Goal: Information Seeking & Learning: Check status

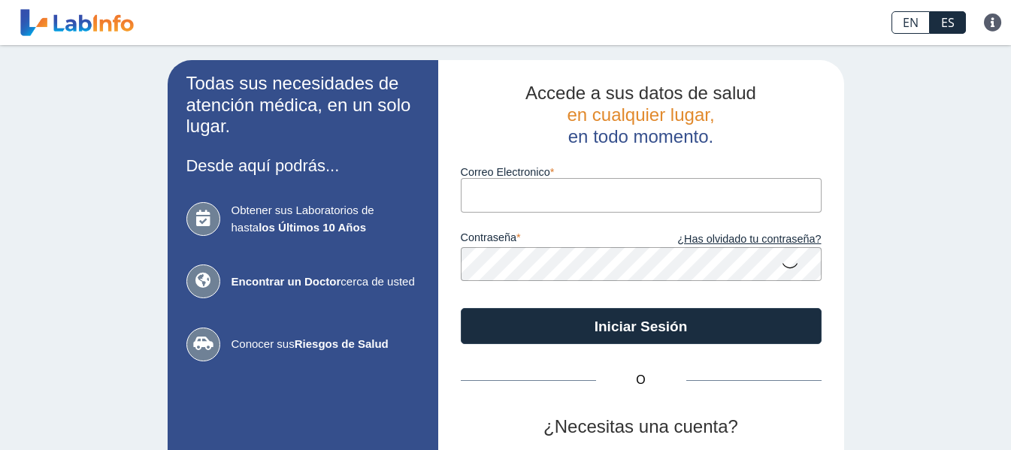
click at [498, 203] on input "Correo Electronico" at bounding box center [641, 195] width 361 height 34
type input "[EMAIL_ADDRESS][DOMAIN_NAME]"
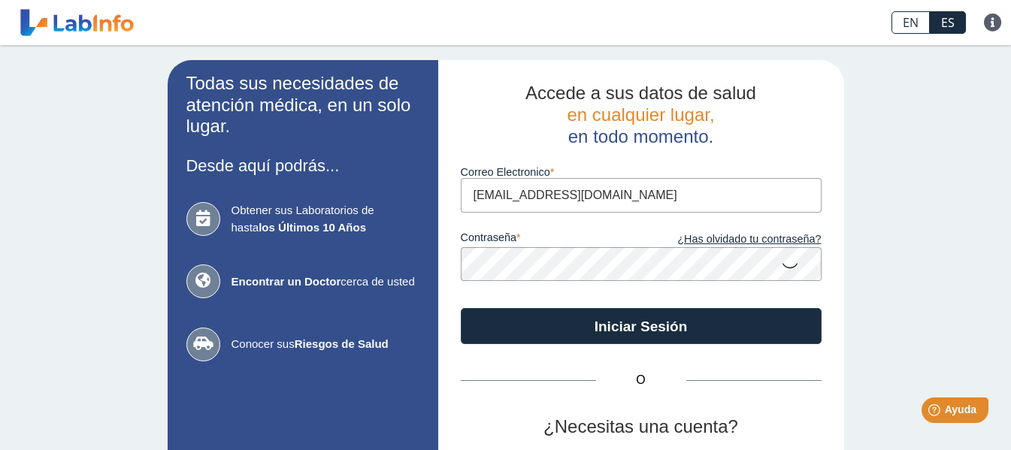
click at [461, 308] on button "Iniciar Sesión" at bounding box center [641, 326] width 361 height 36
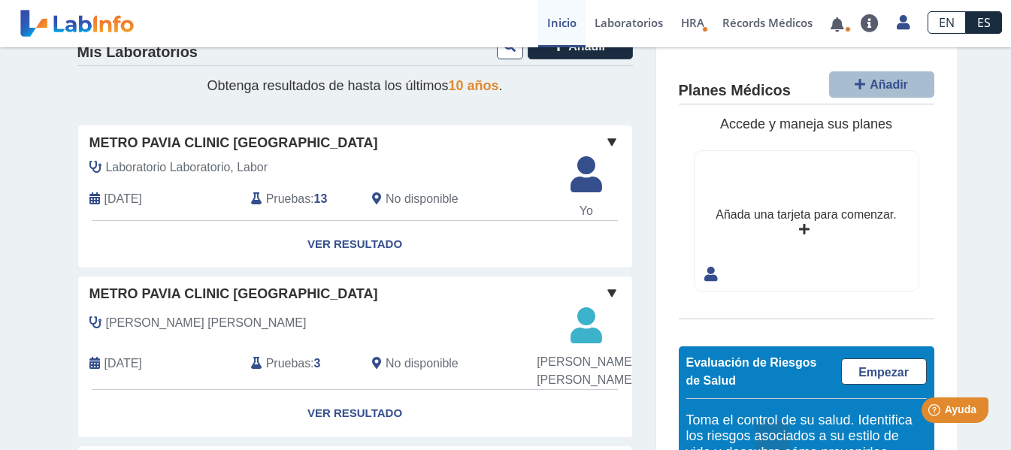
scroll to position [75, 0]
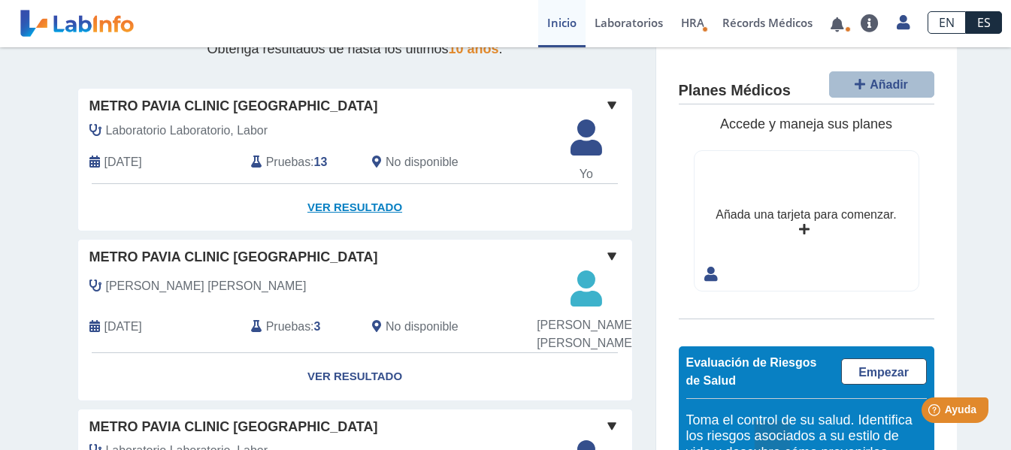
click at [323, 202] on link "Ver Resultado" at bounding box center [355, 207] width 554 height 47
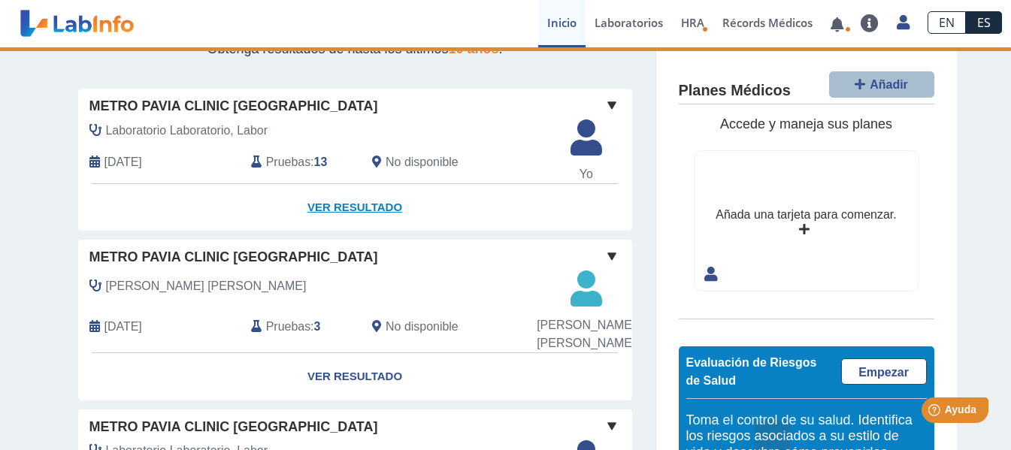
click at [340, 206] on link "Ver Resultado" at bounding box center [355, 207] width 554 height 47
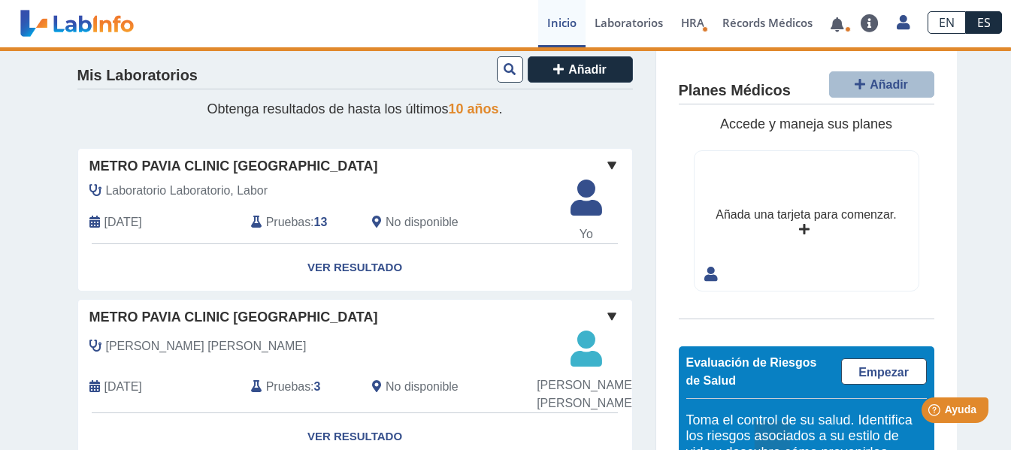
scroll to position [0, 0]
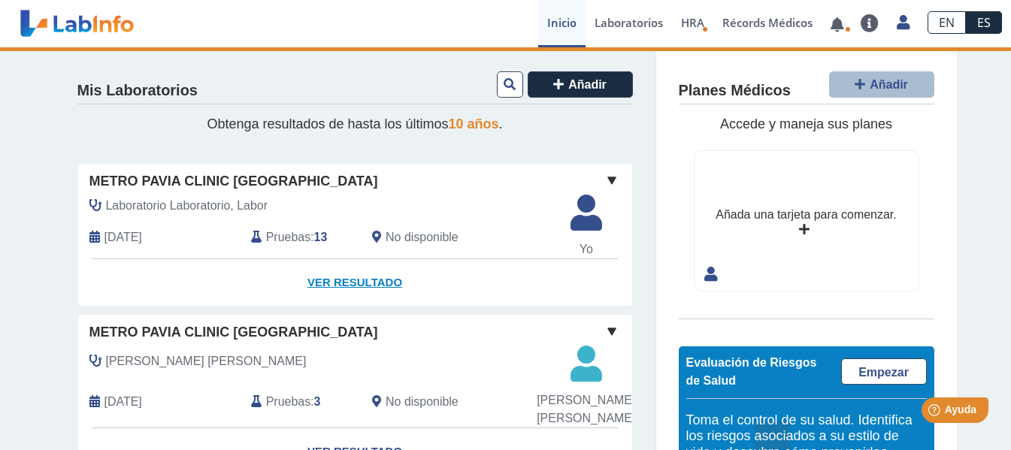
click at [345, 280] on link "Ver Resultado" at bounding box center [355, 282] width 554 height 47
click at [347, 281] on link "Ver Resultado" at bounding box center [355, 282] width 554 height 47
click at [187, 202] on span "Laboratorio Laboratorio, Labor" at bounding box center [187, 206] width 162 height 18
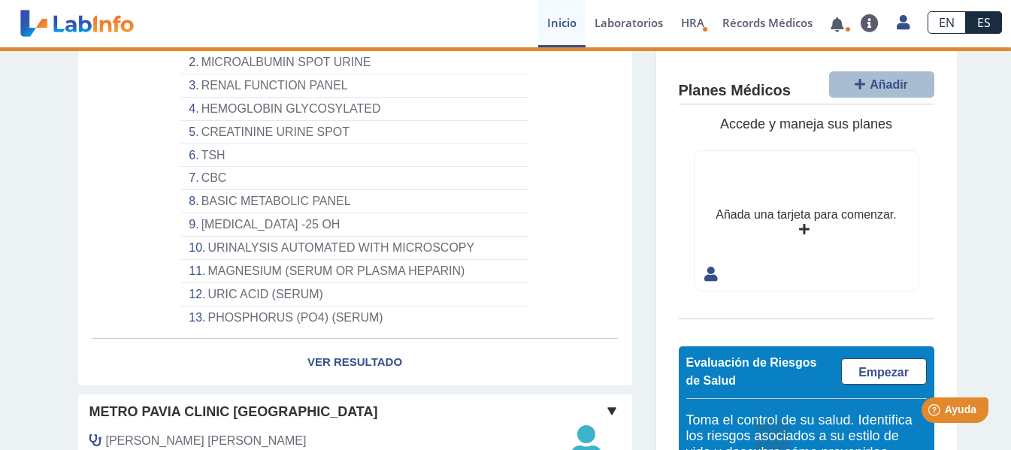
scroll to position [301, 0]
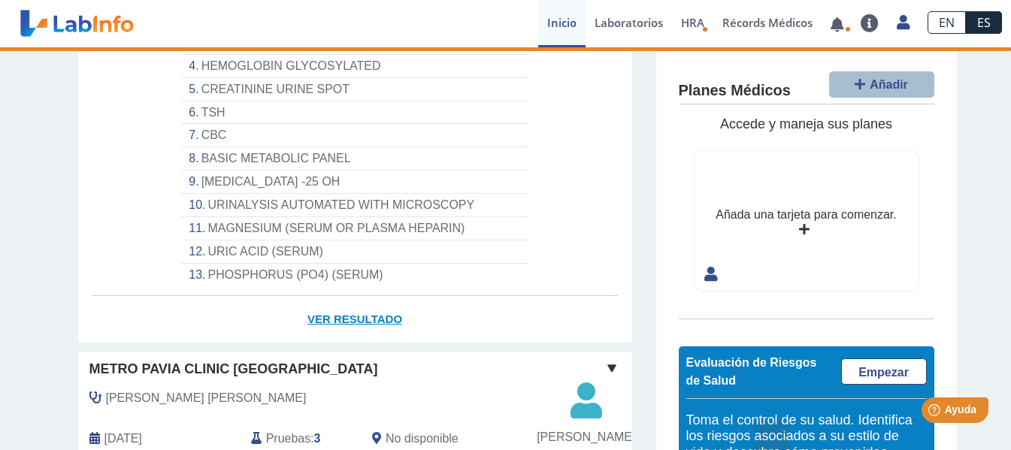
click at [335, 317] on link "Ver Resultado" at bounding box center [355, 319] width 554 height 47
click at [343, 323] on link "Ver Resultado" at bounding box center [355, 319] width 554 height 47
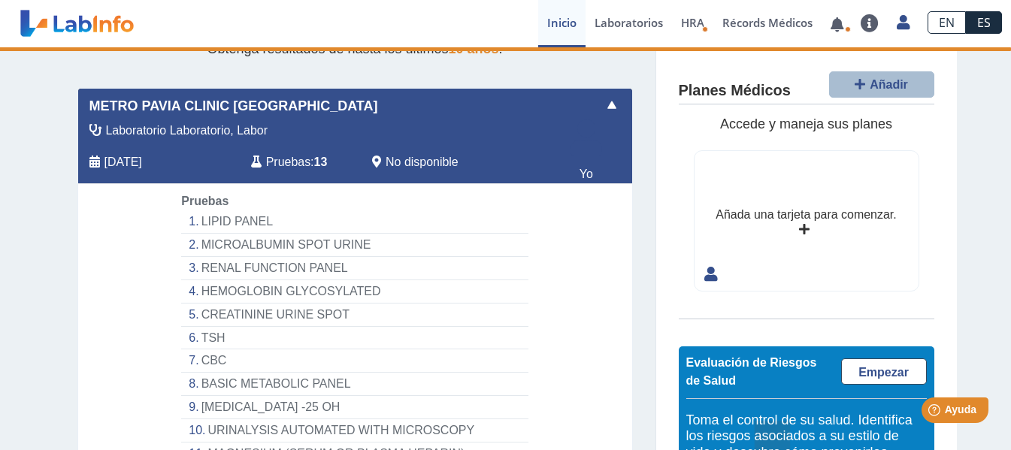
scroll to position [0, 0]
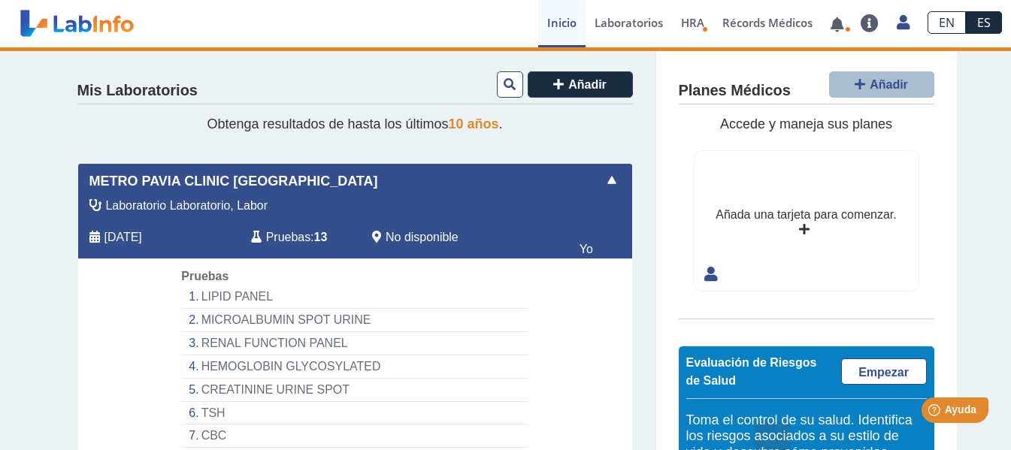
click at [258, 237] on div "Pruebas : 13" at bounding box center [300, 237] width 121 height 20
click at [208, 189] on span "Metro Pavia Clinic [GEOGRAPHIC_DATA]" at bounding box center [233, 181] width 289 height 20
click at [226, 293] on li "LIPID PANEL" at bounding box center [354, 297] width 347 height 23
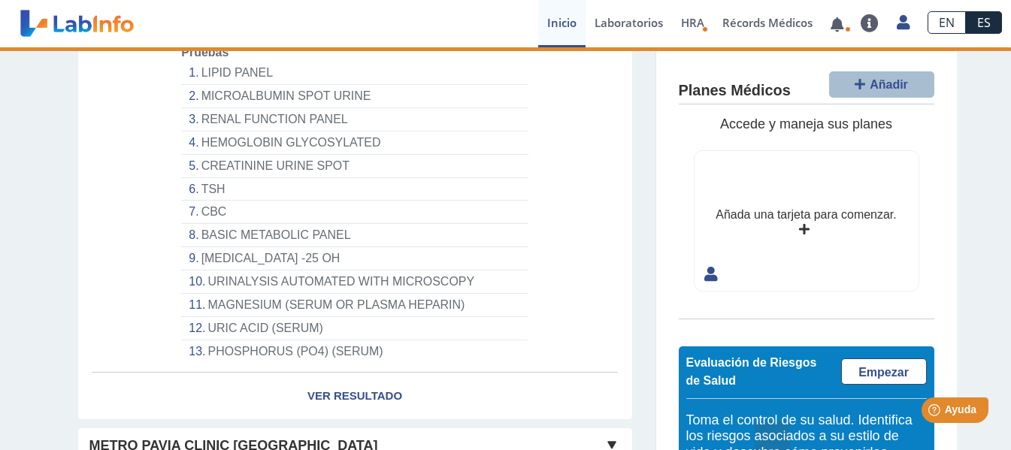
scroll to position [301, 0]
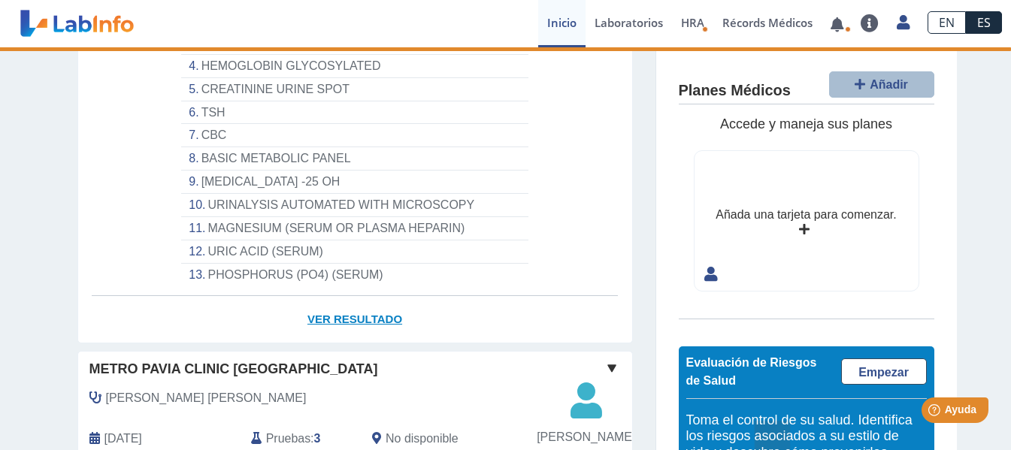
click at [327, 304] on link "Ver Resultado" at bounding box center [355, 319] width 554 height 47
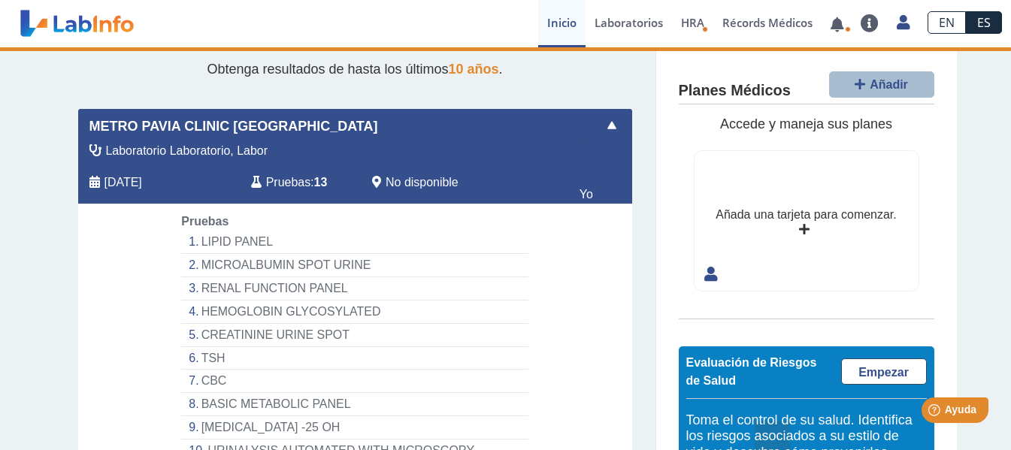
scroll to position [0, 0]
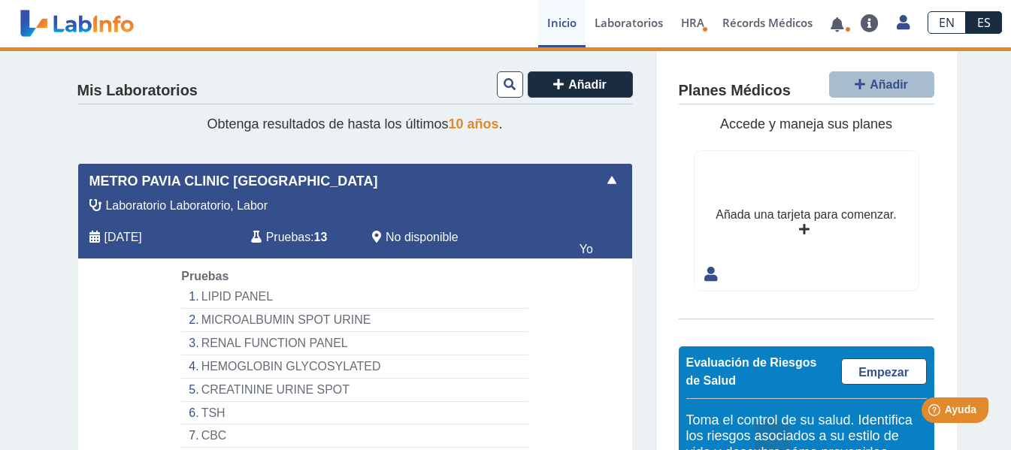
click at [290, 235] on span "Pruebas" at bounding box center [288, 238] width 44 height 18
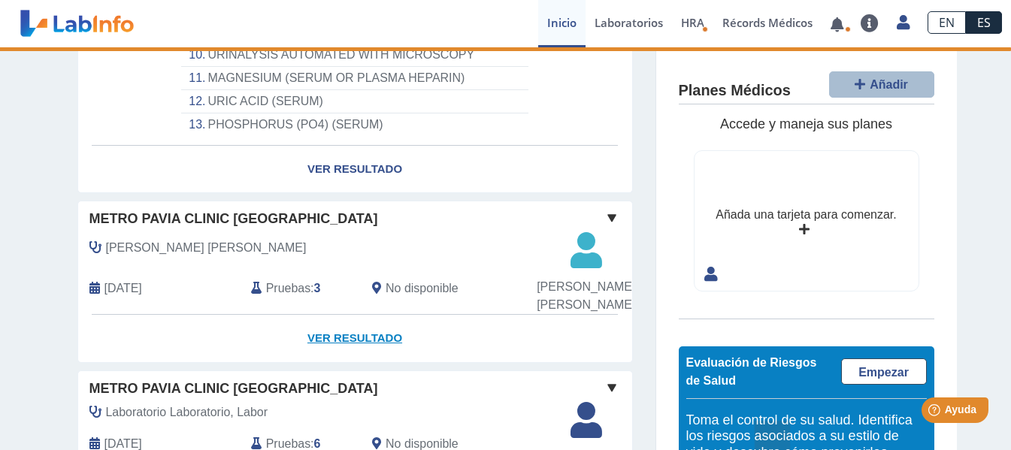
scroll to position [526, 0]
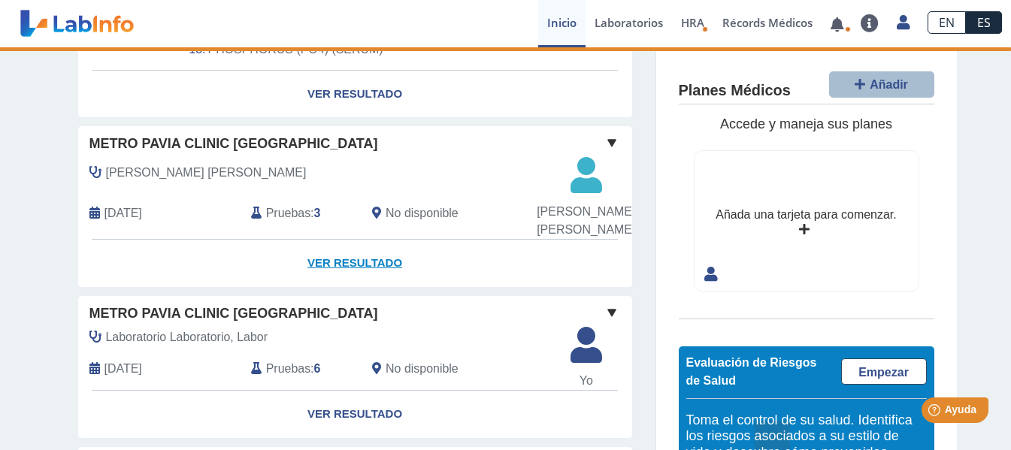
click at [351, 284] on link "Ver Resultado" at bounding box center [355, 263] width 554 height 47
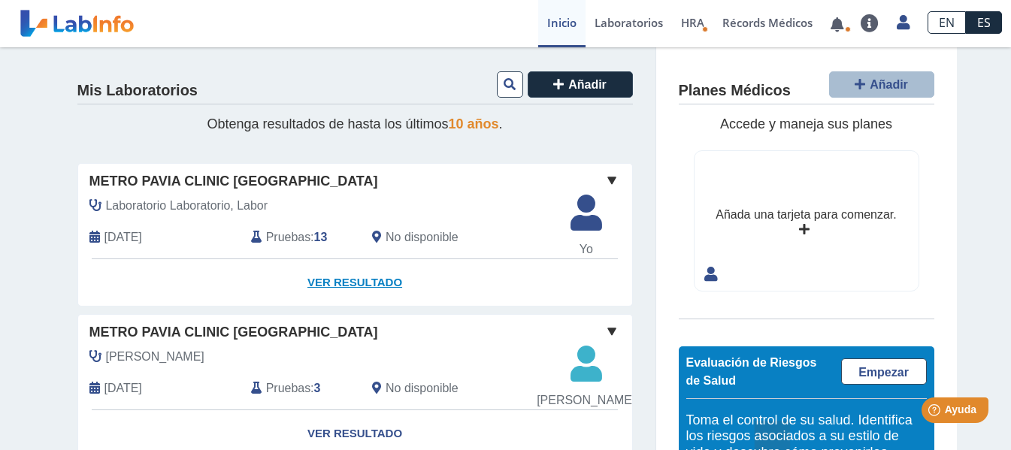
click at [337, 288] on link "Ver Resultado" at bounding box center [355, 282] width 554 height 47
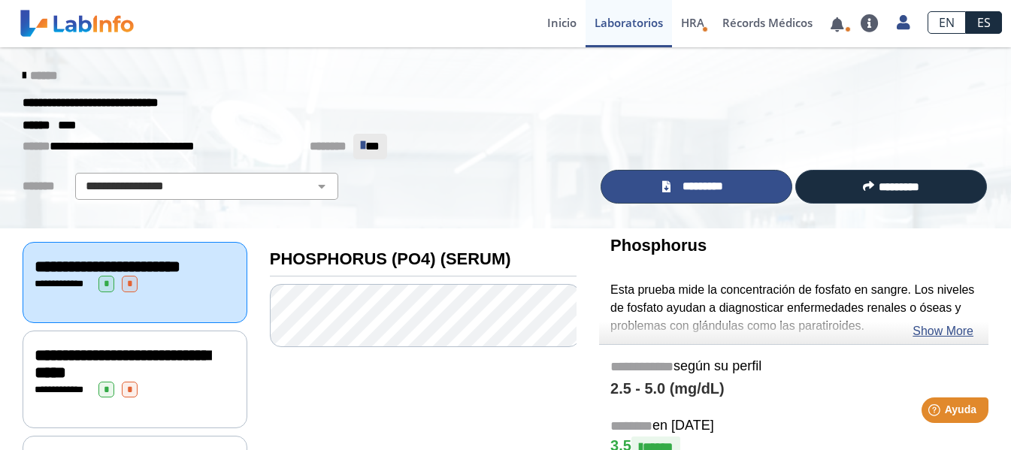
click at [701, 186] on span "*********" at bounding box center [702, 186] width 55 height 17
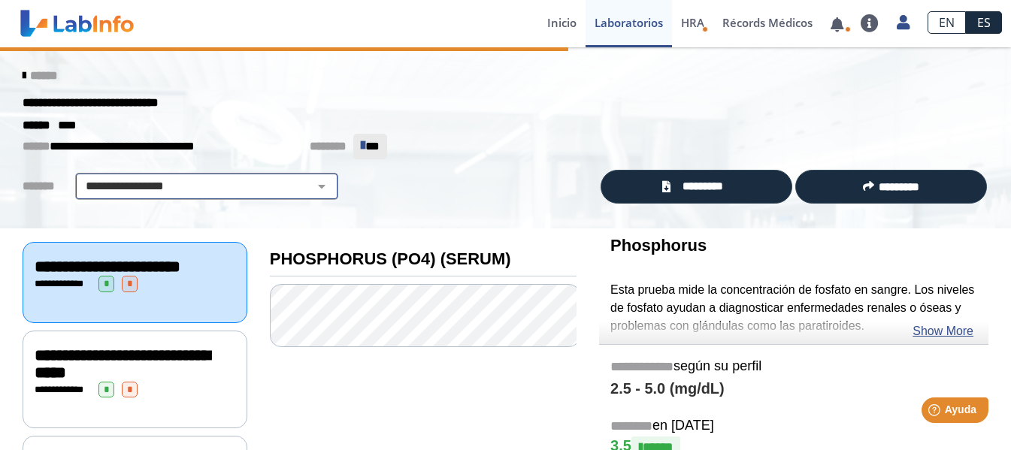
click at [309, 189] on select "**********" at bounding box center [207, 186] width 254 height 18
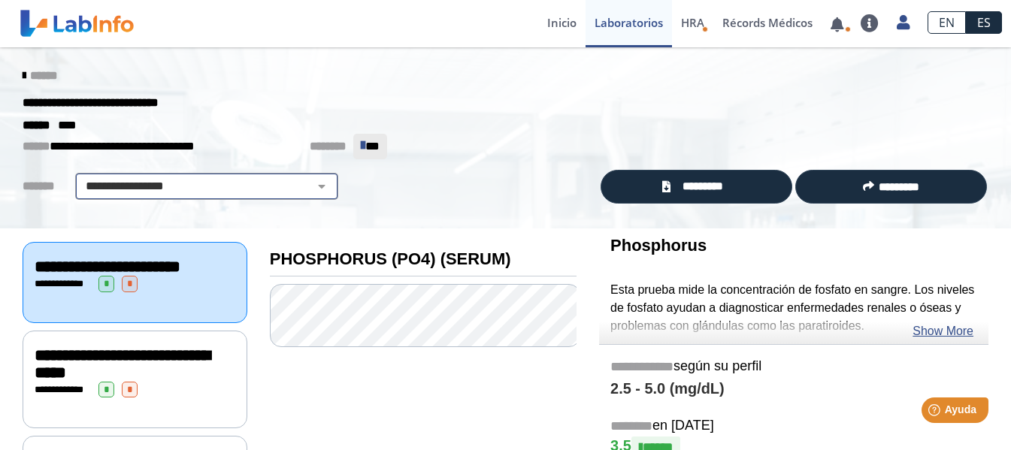
click at [309, 189] on select "**********" at bounding box center [207, 186] width 254 height 18
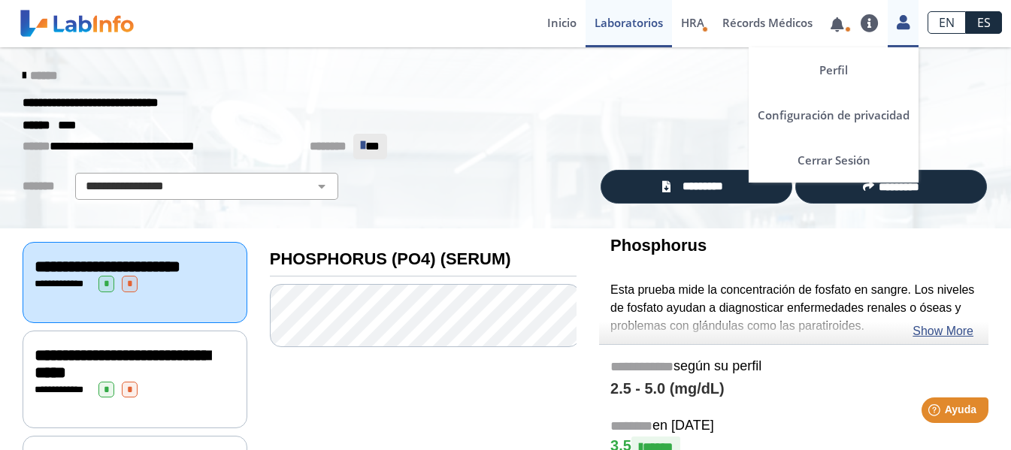
click at [899, 26] on icon at bounding box center [903, 22] width 13 height 11
click at [842, 161] on link "Cerrar Sesión" at bounding box center [834, 160] width 170 height 45
